Goal: Transaction & Acquisition: Purchase product/service

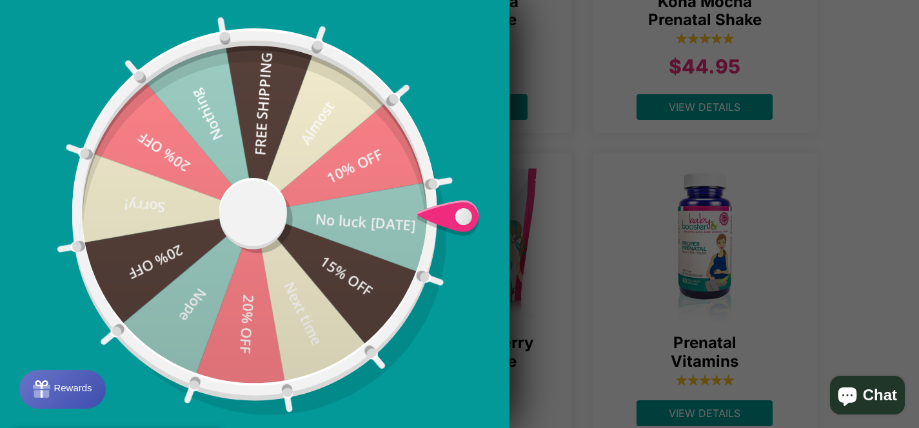
scroll to position [471, 0]
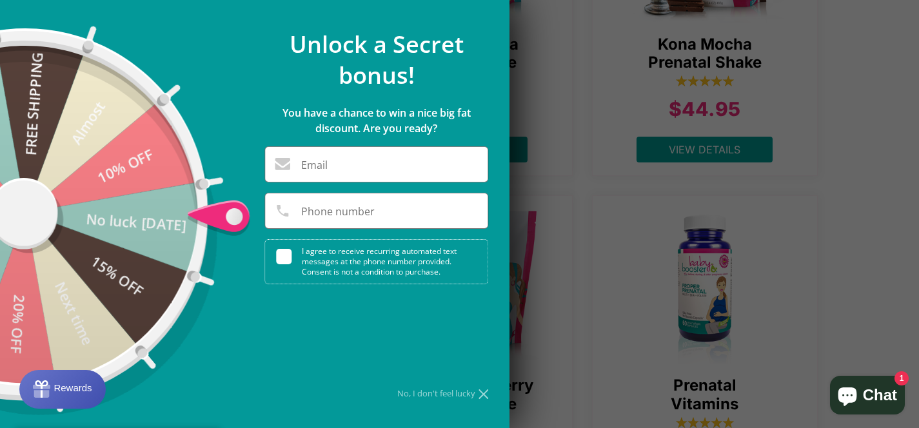
click at [482, 393] on icon at bounding box center [483, 394] width 10 height 10
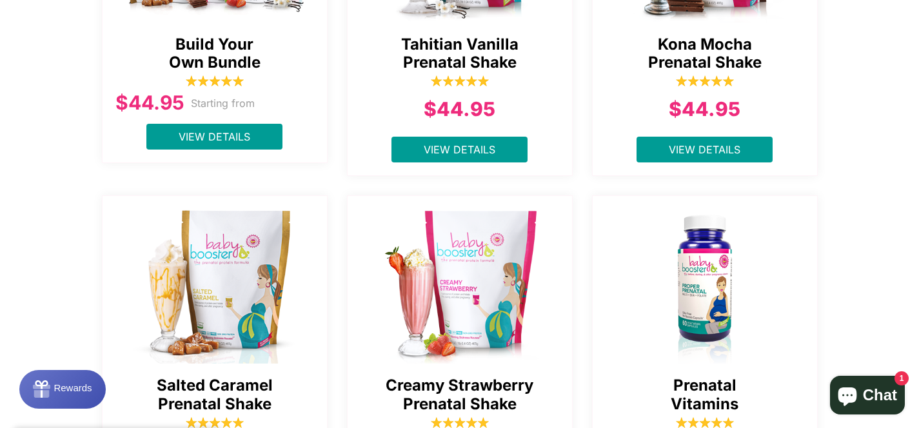
click at [687, 75] on img at bounding box center [705, 81] width 58 height 13
click at [715, 119] on div "Kona Mocha Prenatal Shake $44.95 View Details" at bounding box center [705, 15] width 226 height 322
click at [711, 143] on span "View Details" at bounding box center [705, 149] width 72 height 13
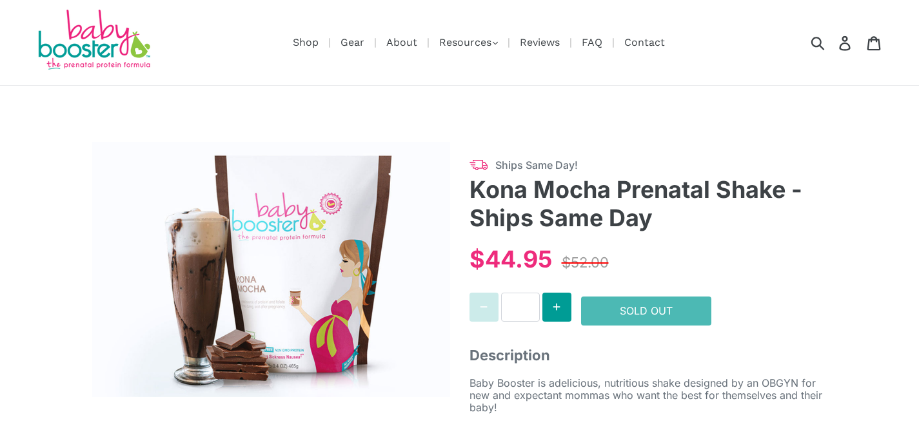
select select "******"
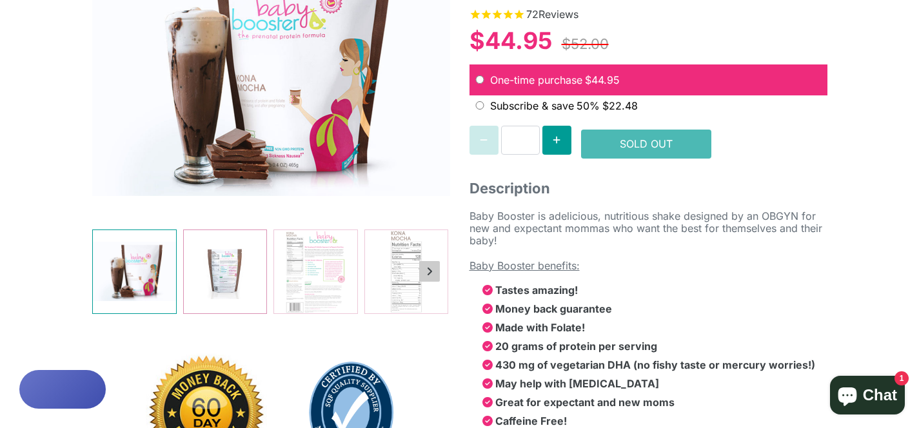
click at [246, 267] on img at bounding box center [224, 271] width 83 height 83
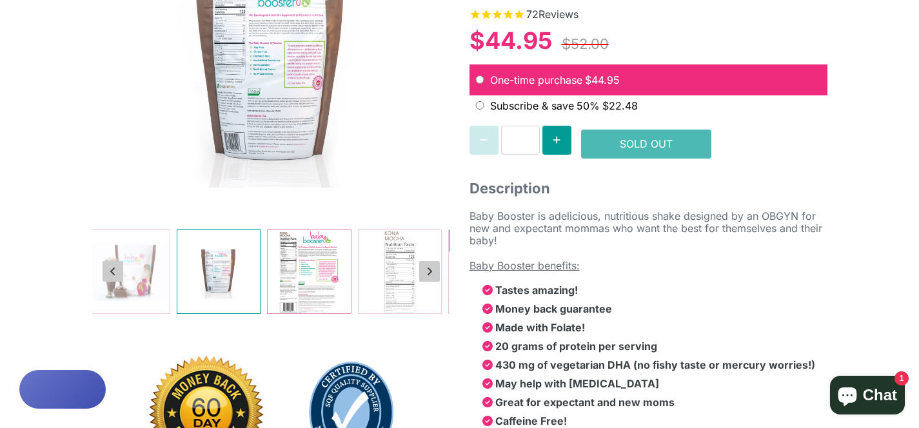
click at [317, 264] on img at bounding box center [309, 271] width 83 height 83
